Goal: Find specific page/section: Find specific page/section

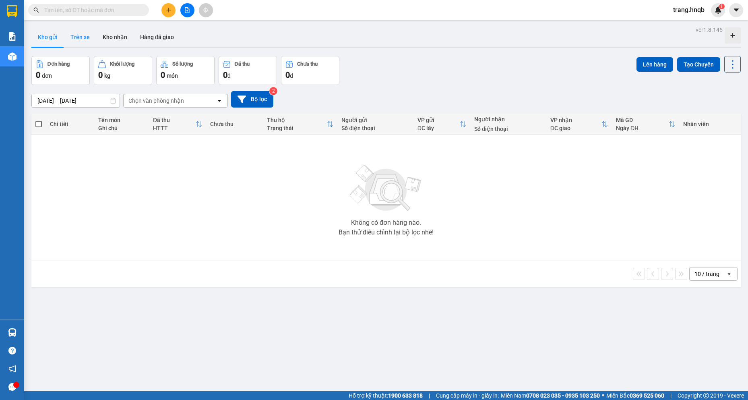
click at [75, 35] on button "Trên xe" at bounding box center [80, 36] width 32 height 19
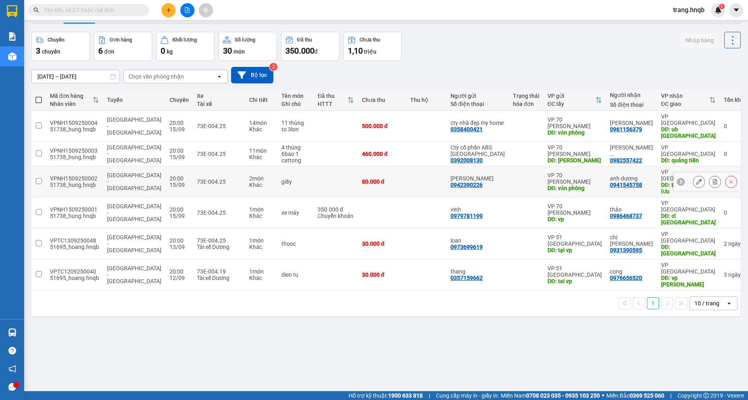
scroll to position [37, 0]
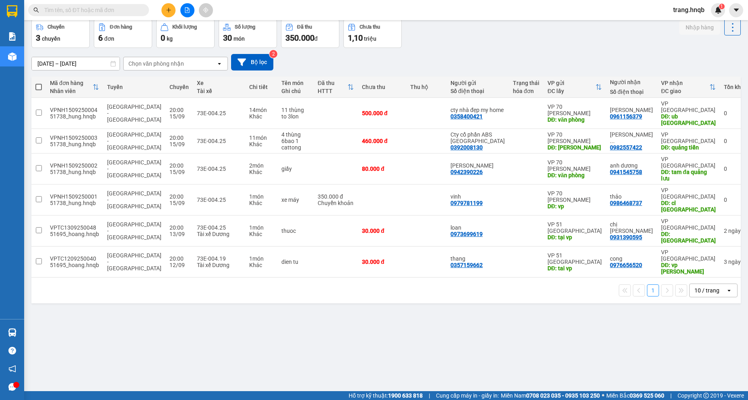
click at [701, 286] on div "10 / trang" at bounding box center [706, 290] width 25 height 8
click at [697, 269] on span "5 / trang" at bounding box center [700, 268] width 23 height 8
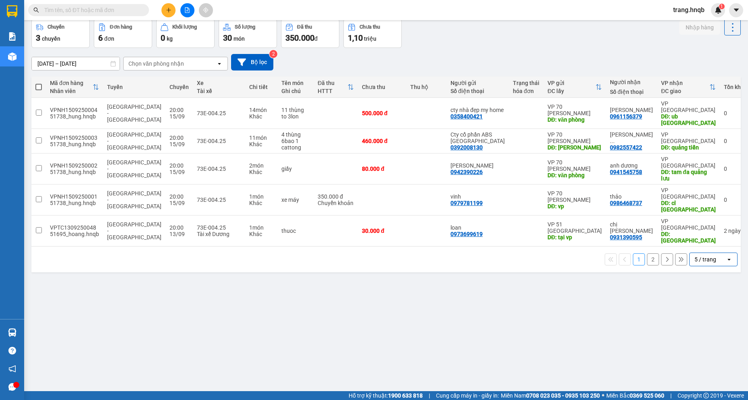
click at [647, 253] on button "2" at bounding box center [653, 259] width 12 height 12
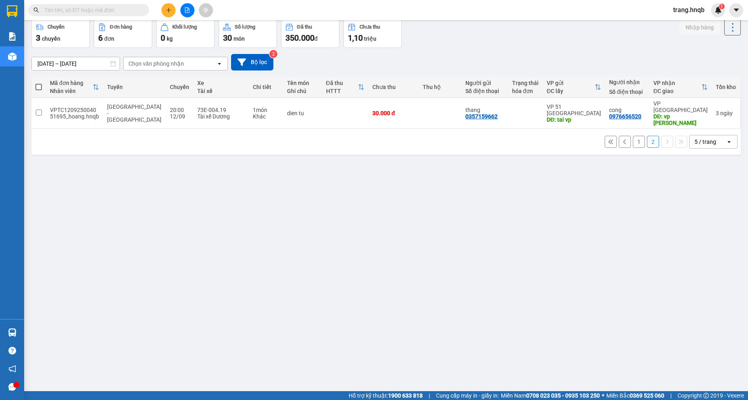
click at [696, 138] on div "5 / trang" at bounding box center [705, 142] width 22 height 8
click at [700, 163] on span "10 / trang" at bounding box center [702, 160] width 26 height 8
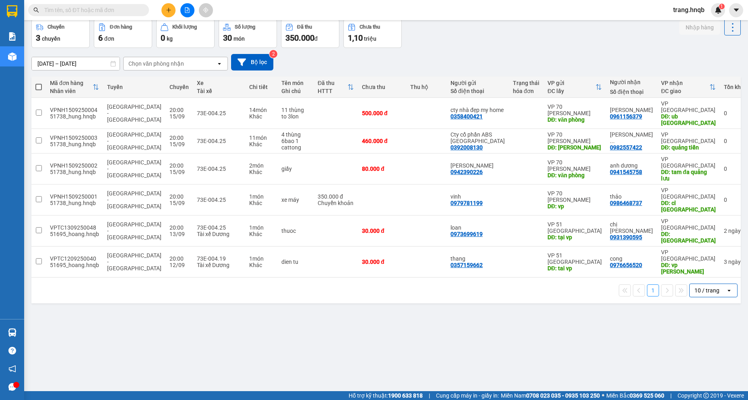
scroll to position [0, 0]
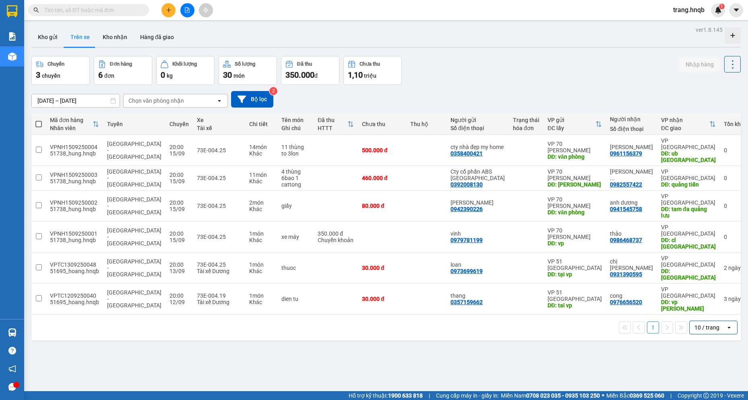
click at [726, 321] on div "open" at bounding box center [731, 327] width 11 height 13
click at [706, 323] on div "10 / trang" at bounding box center [706, 327] width 25 height 8
click at [49, 36] on button "Kho gửi" at bounding box center [47, 36] width 33 height 19
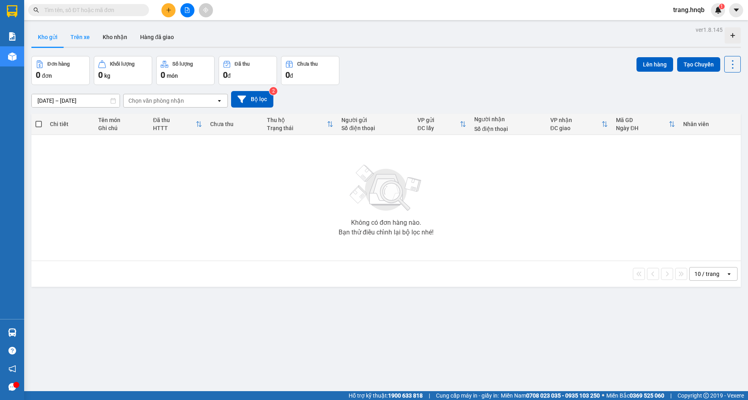
click at [81, 34] on button "Trên xe" at bounding box center [80, 36] width 32 height 19
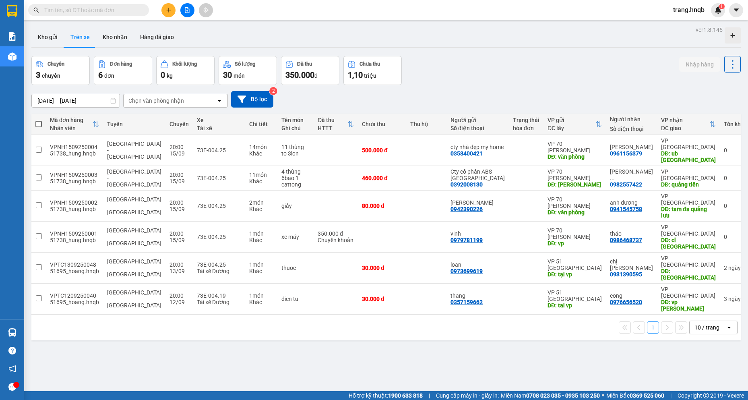
click at [701, 323] on div "10 / trang" at bounding box center [706, 327] width 25 height 8
click at [701, 303] on span "5 / trang" at bounding box center [700, 305] width 23 height 8
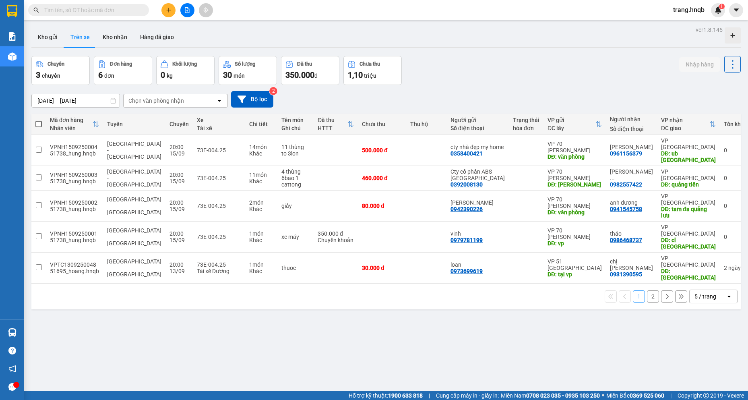
click at [647, 290] on button "2" at bounding box center [653, 296] width 12 height 12
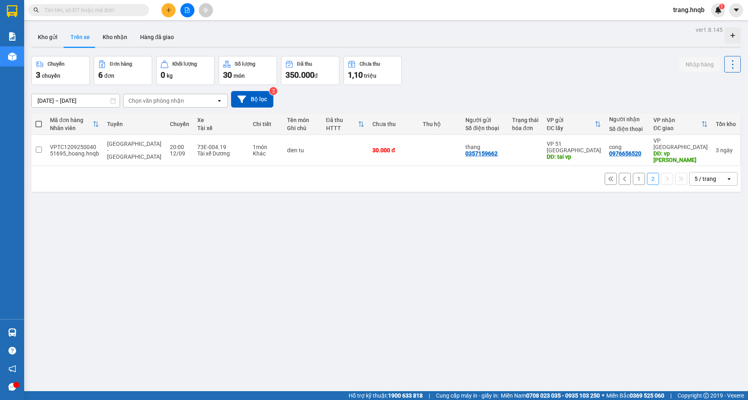
click at [697, 175] on div "5 / trang" at bounding box center [705, 179] width 22 height 8
click at [706, 184] on span "5 / trang" at bounding box center [700, 183] width 23 height 8
click at [608, 176] on icon at bounding box center [611, 179] width 6 height 6
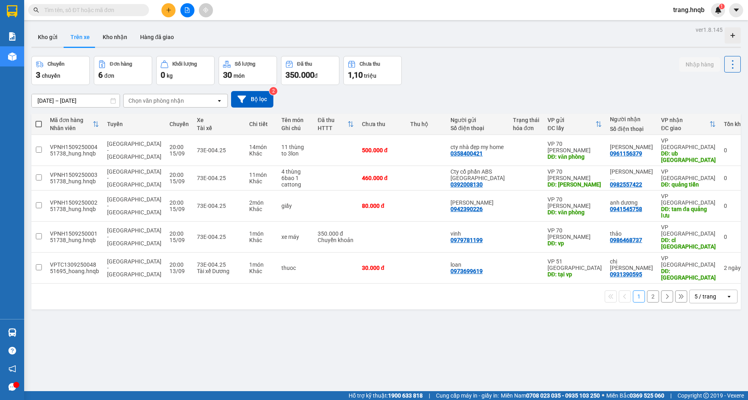
click at [664, 293] on icon at bounding box center [667, 296] width 6 height 6
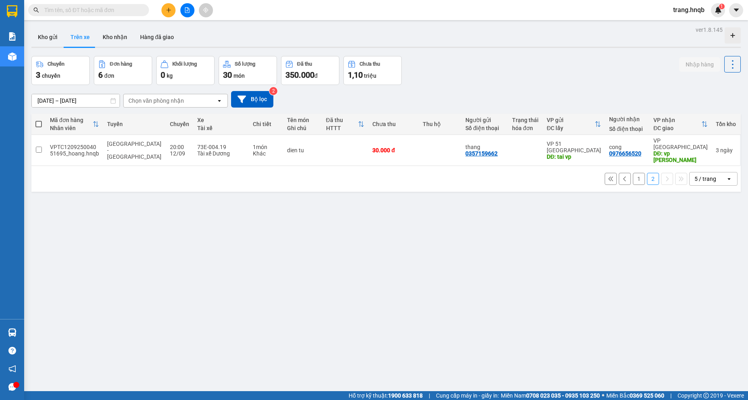
click at [726, 175] on icon "open" at bounding box center [729, 178] width 6 height 6
click at [630, 85] on div "[DATE] – [DATE] Press the down arrow key to interact with the calendar and sele…" at bounding box center [385, 99] width 709 height 29
click at [45, 37] on button "Kho gửi" at bounding box center [47, 36] width 33 height 19
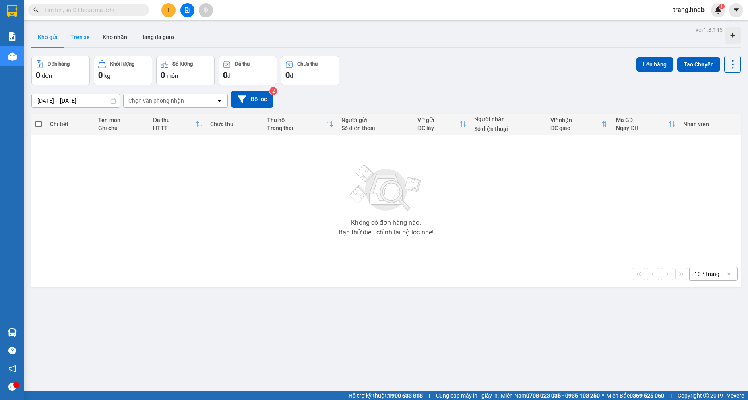
click at [82, 34] on button "Trên xe" at bounding box center [80, 36] width 32 height 19
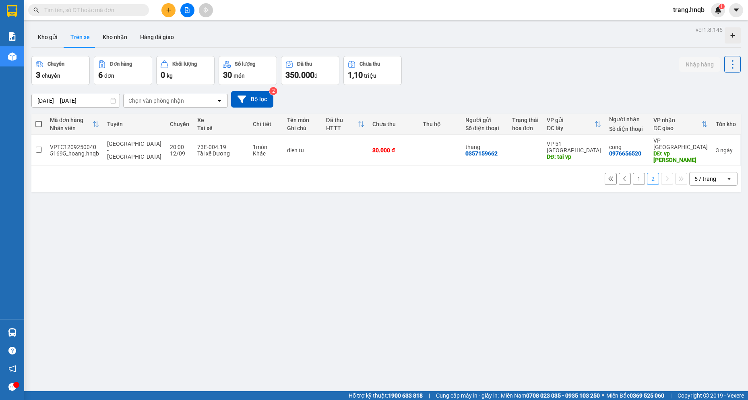
click at [633, 173] on button "1" at bounding box center [639, 179] width 12 height 12
